Goal: Find contact information

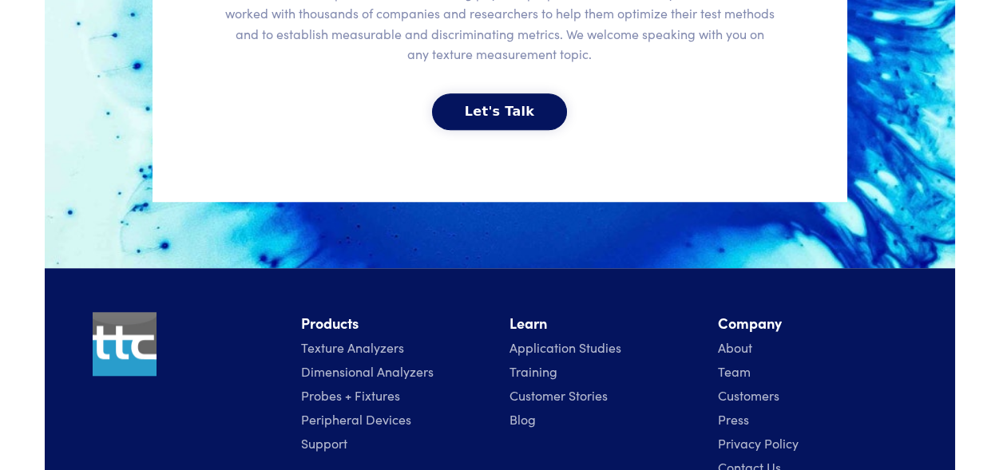
scroll to position [3851, 0]
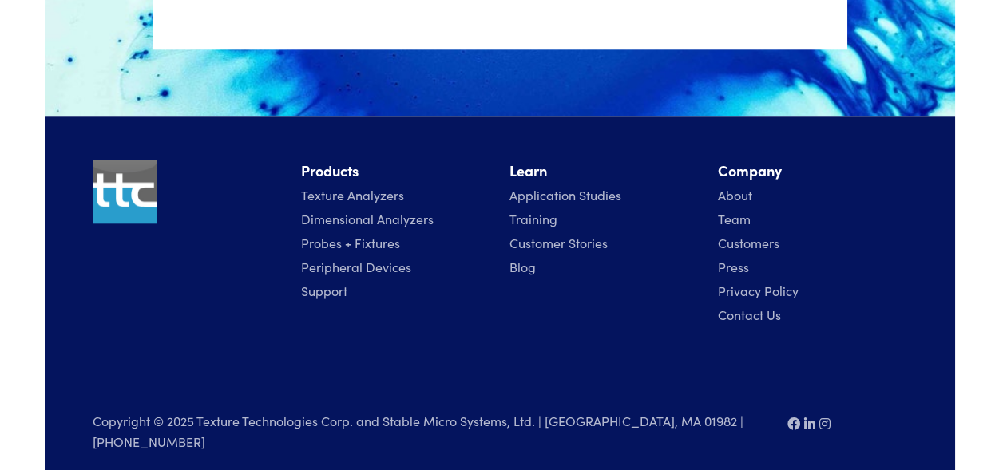
click at [734, 314] on link "Contact Us" at bounding box center [749, 315] width 63 height 18
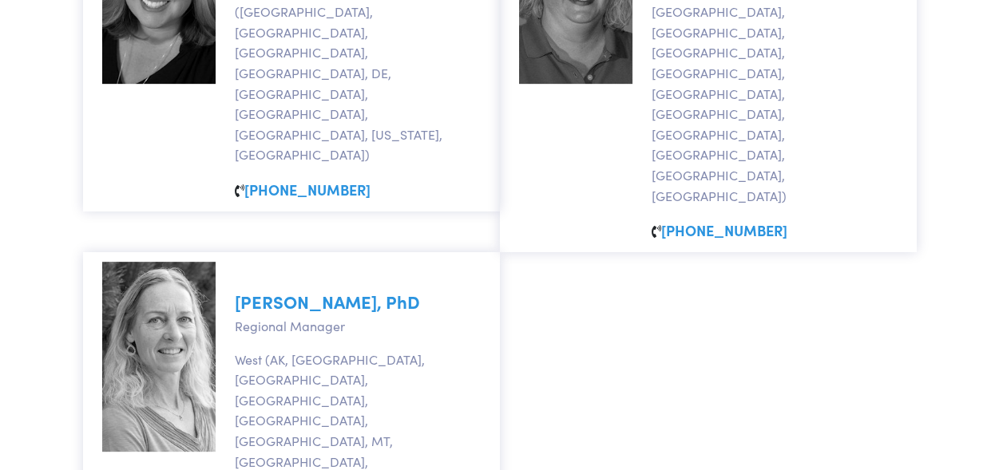
scroll to position [1886, 0]
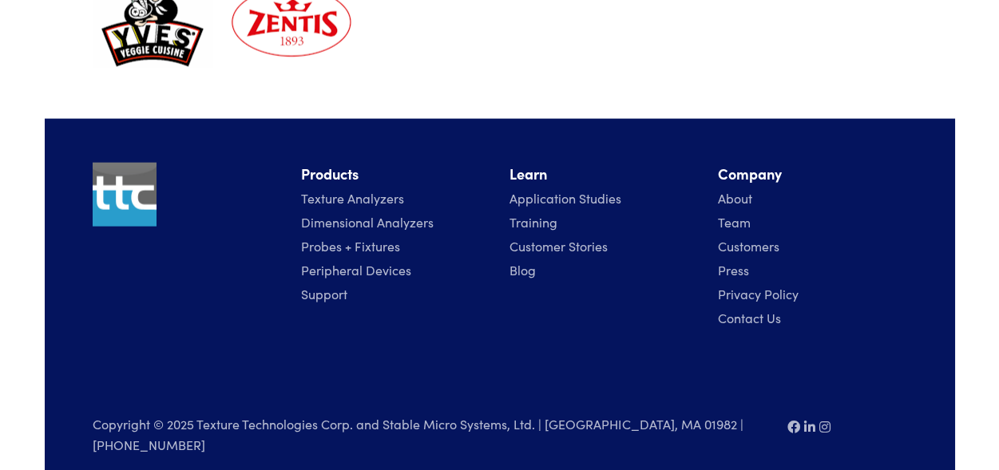
scroll to position [8115, 0]
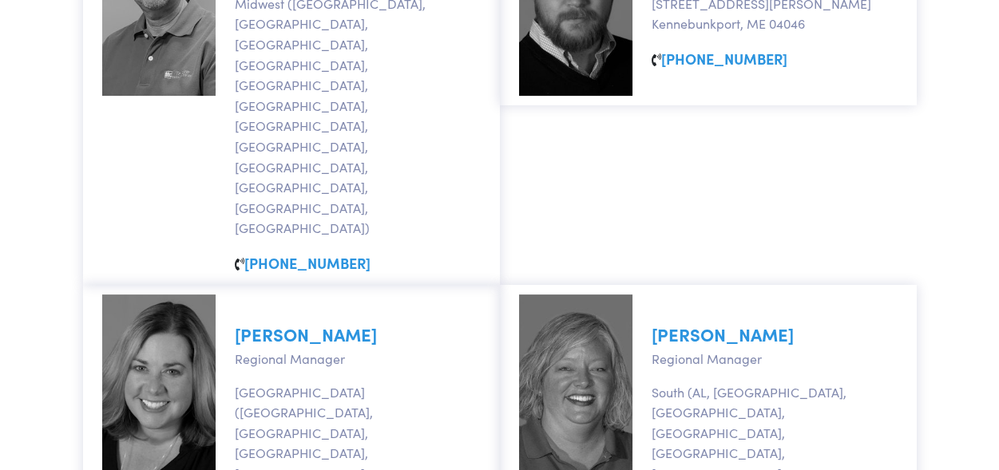
scroll to position [1676, 0]
